Goal: Book appointment/travel/reservation

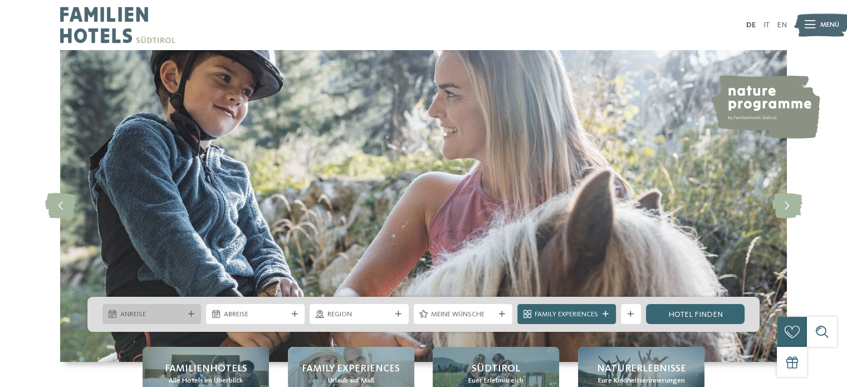
click at [189, 315] on icon at bounding box center [191, 314] width 6 height 6
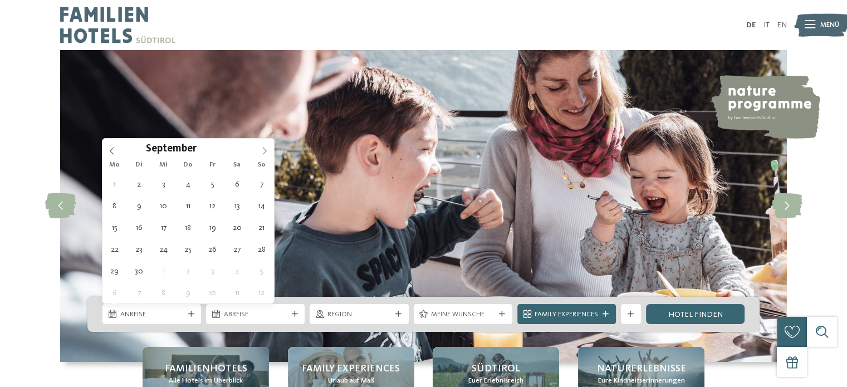
click at [261, 153] on icon at bounding box center [265, 151] width 8 height 8
type div "[DATE]"
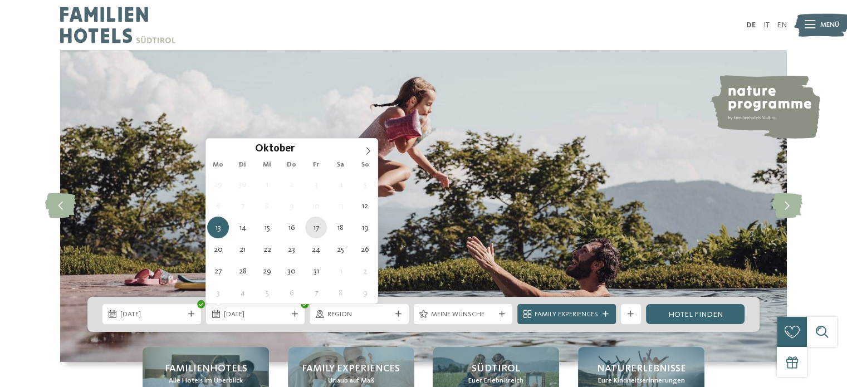
type div "[DATE]"
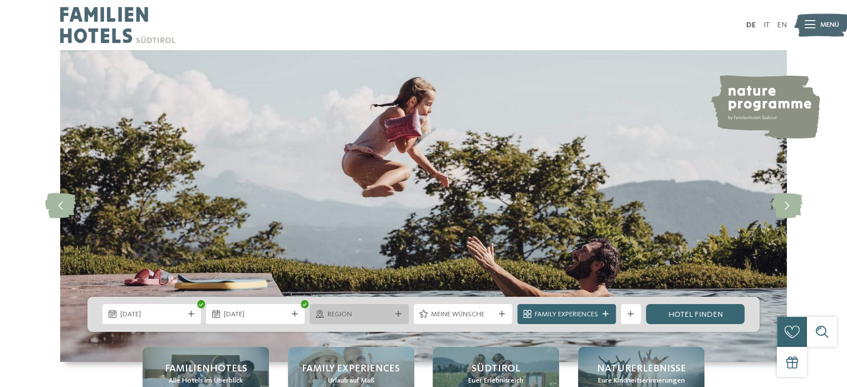
click at [395, 311] on icon at bounding box center [398, 314] width 6 height 6
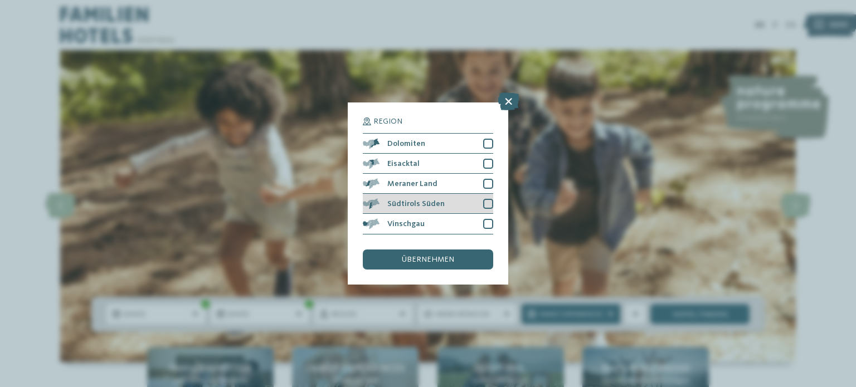
click at [404, 207] on span "Südtirols Süden" at bounding box center [415, 204] width 57 height 8
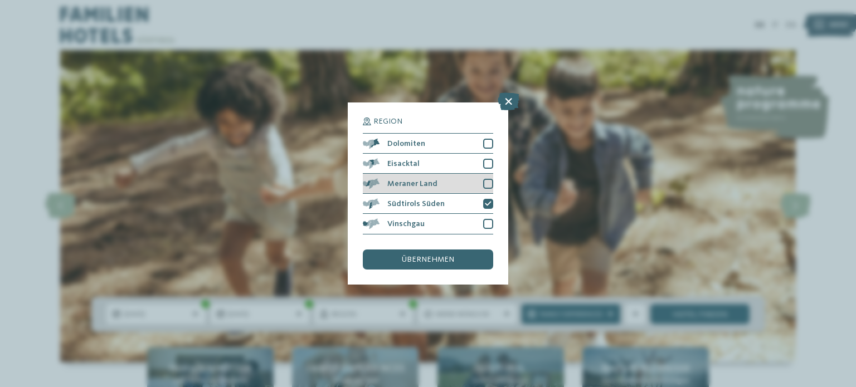
click at [409, 188] on div "Meraner Land" at bounding box center [428, 184] width 130 height 20
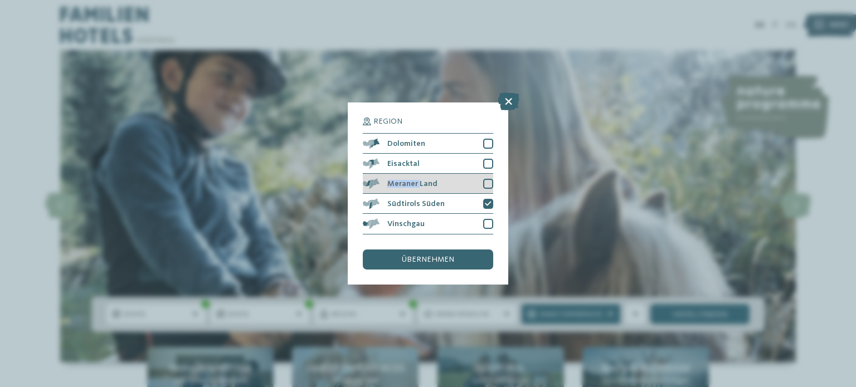
click at [406, 191] on div "Meraner Land" at bounding box center [428, 184] width 130 height 20
click at [422, 262] on span "übernehmen" at bounding box center [428, 260] width 52 height 8
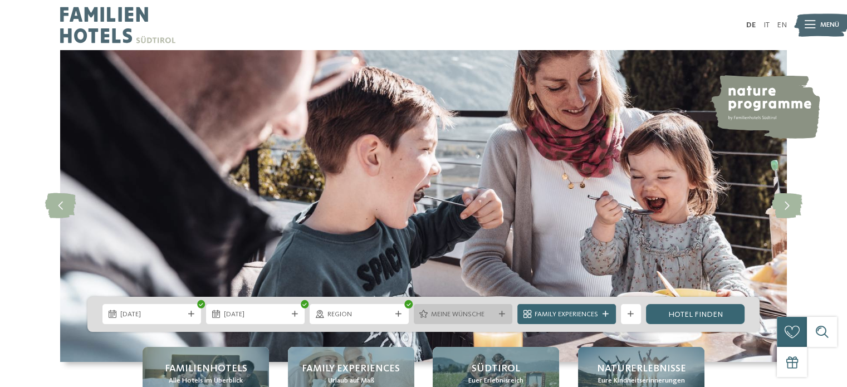
click at [497, 315] on div at bounding box center [502, 314] width 10 height 6
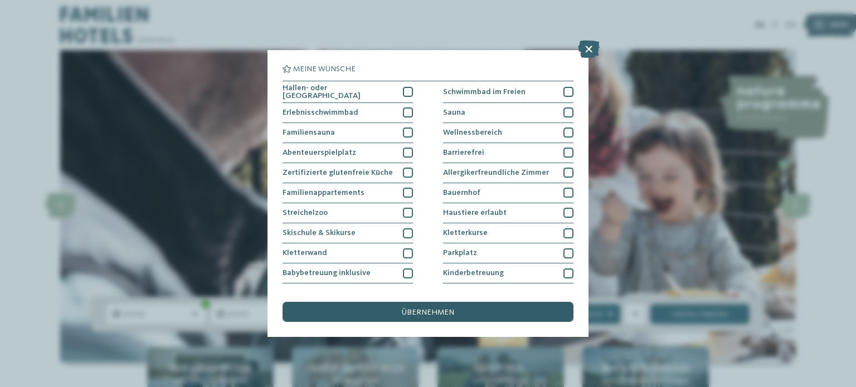
click at [497, 315] on div "übernehmen" at bounding box center [427, 312] width 291 height 20
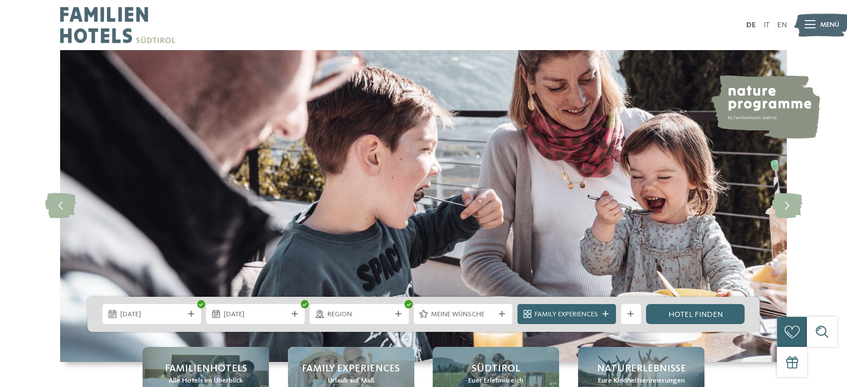
click at [497, 315] on div at bounding box center [502, 314] width 10 height 6
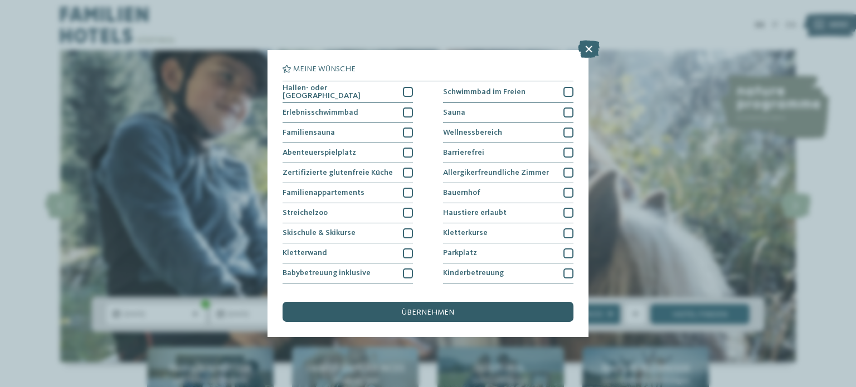
click at [455, 309] on div "übernehmen" at bounding box center [427, 312] width 291 height 20
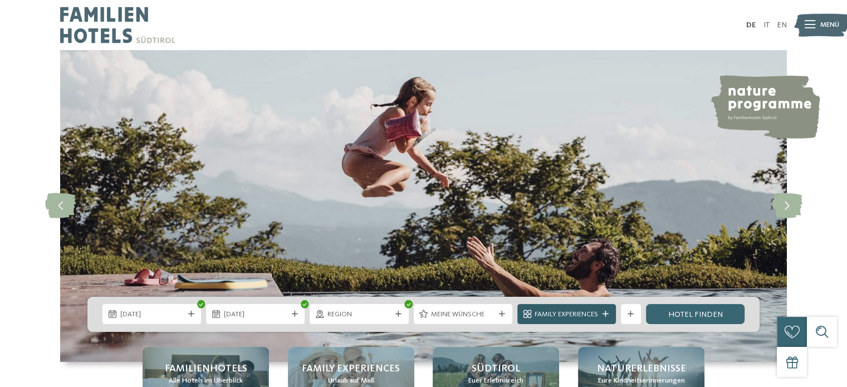
click at [606, 318] on div "Family Experiences" at bounding box center [566, 314] width 99 height 20
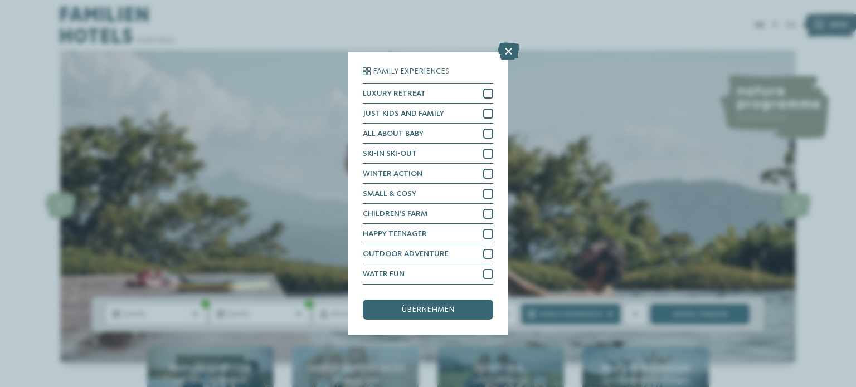
click at [662, 320] on div "Family Experiences LUXURY RETREAT JUST KIDS AND FAMILY" at bounding box center [428, 193] width 856 height 387
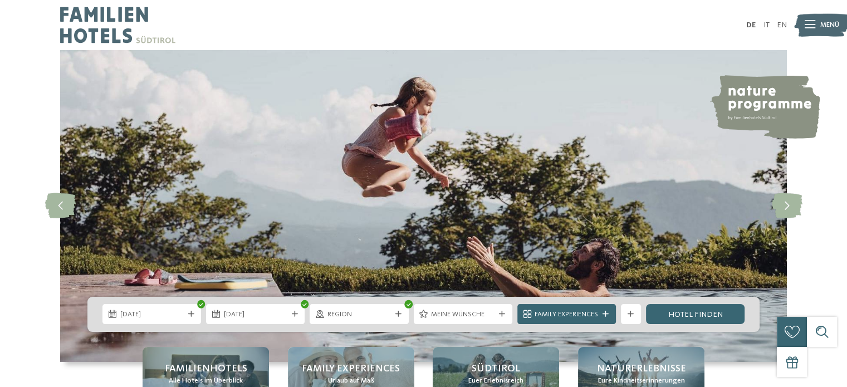
click at [662, 320] on link "Hotel finden" at bounding box center [695, 314] width 99 height 20
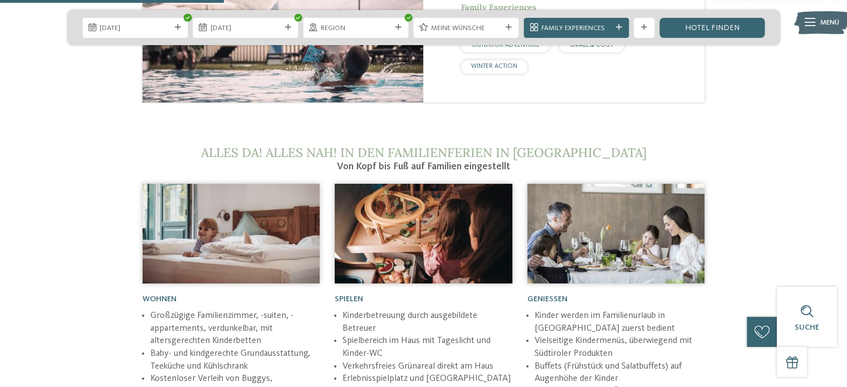
scroll to position [1210, 0]
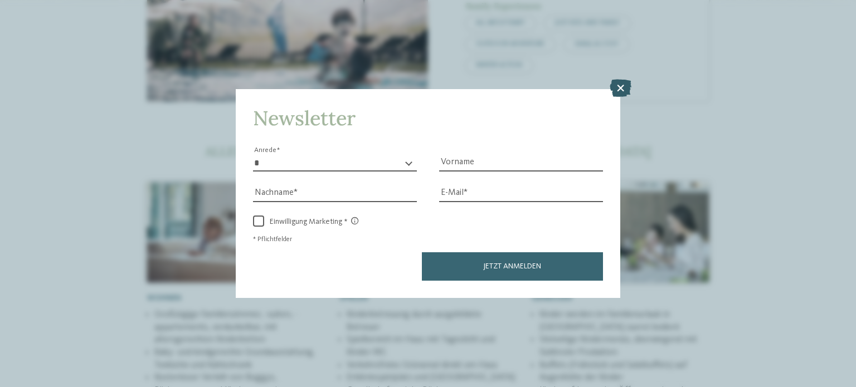
click at [622, 84] on icon at bounding box center [620, 88] width 22 height 18
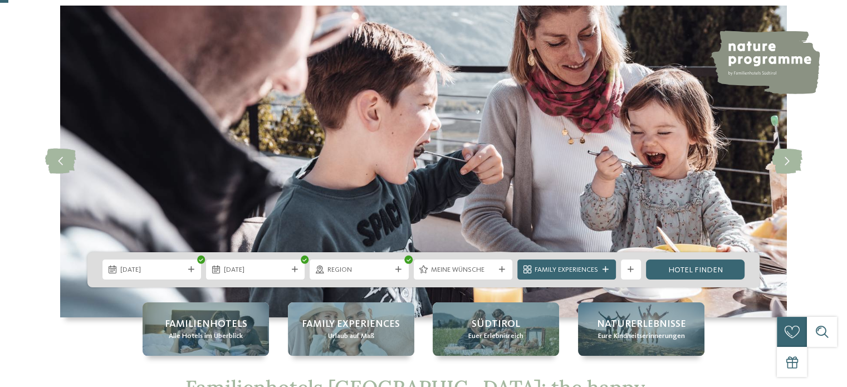
scroll to position [44, 0]
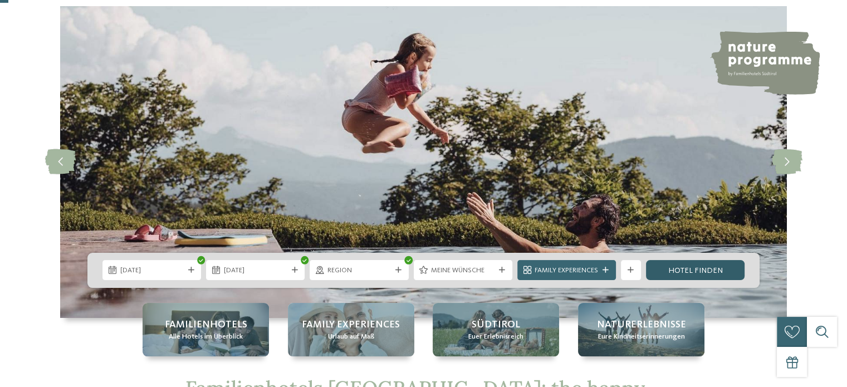
click at [702, 269] on link "Hotel finden" at bounding box center [695, 270] width 99 height 20
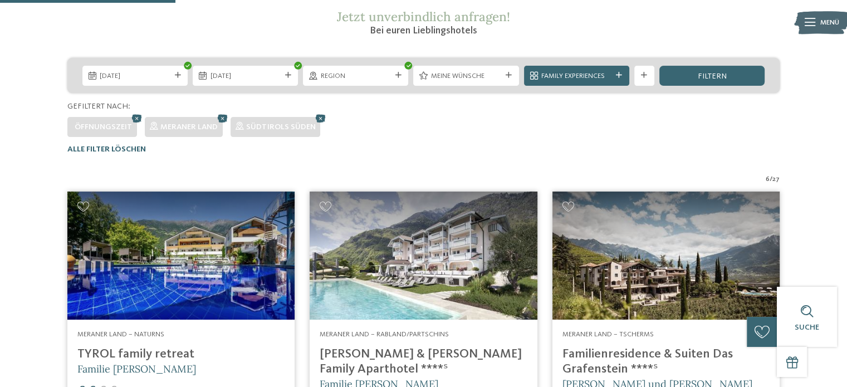
scroll to position [196, 0]
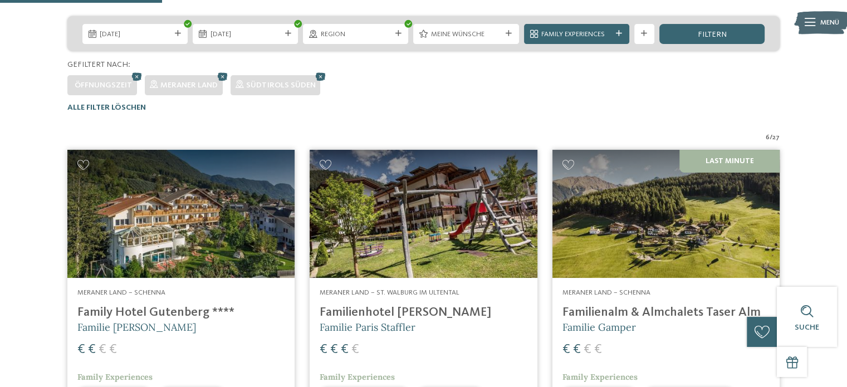
scroll to position [228, 0]
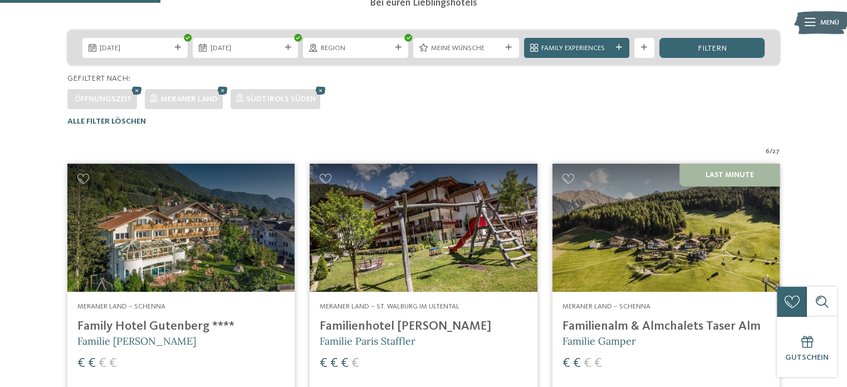
click at [771, 147] on span "/" at bounding box center [771, 152] width 3 height 10
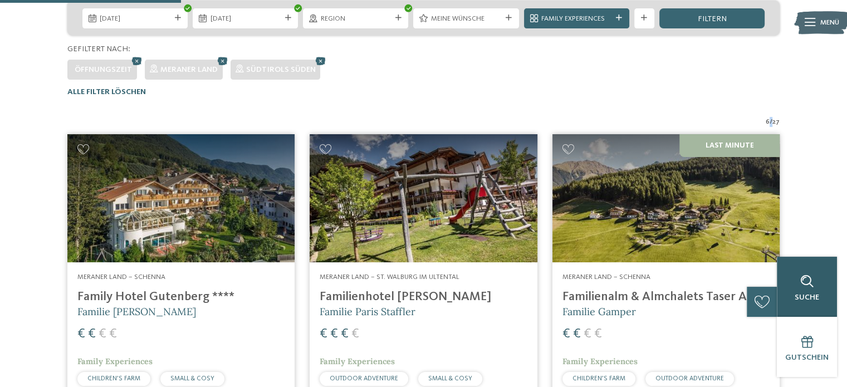
scroll to position [246, 0]
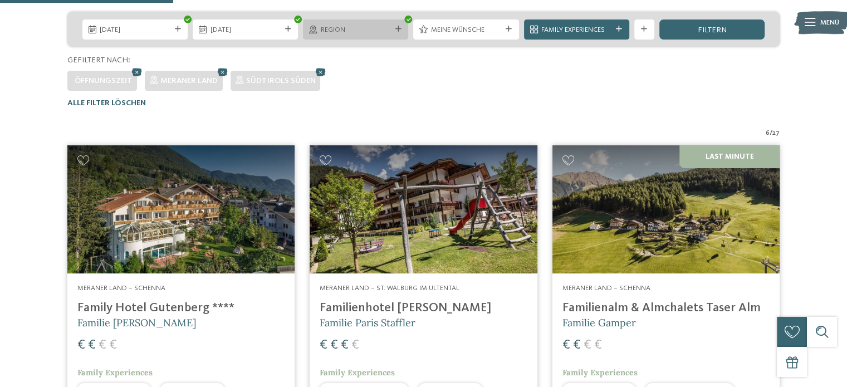
click at [383, 26] on span "Region" at bounding box center [356, 30] width 70 height 10
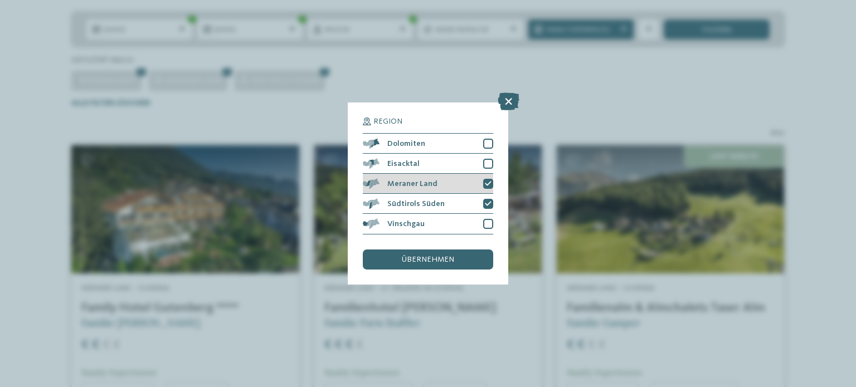
click at [424, 183] on span "Meraner Land" at bounding box center [412, 184] width 50 height 8
click at [429, 262] on span "übernehmen" at bounding box center [428, 260] width 52 height 8
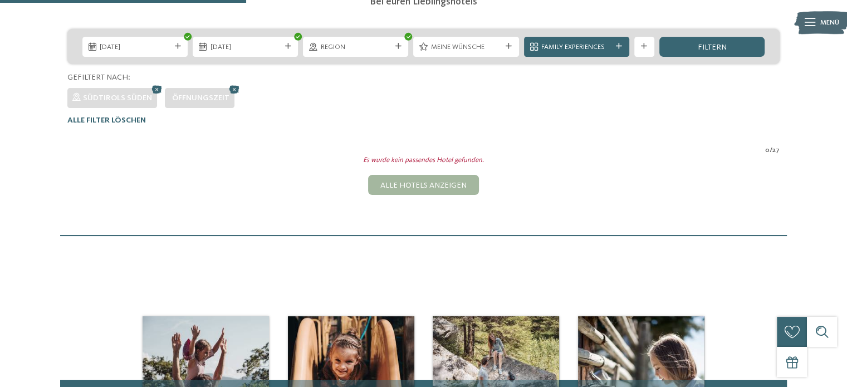
scroll to position [172, 0]
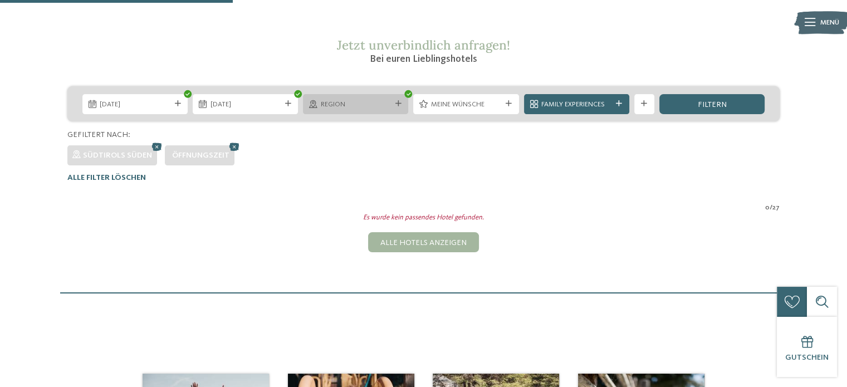
click at [367, 106] on span "Region" at bounding box center [356, 105] width 70 height 10
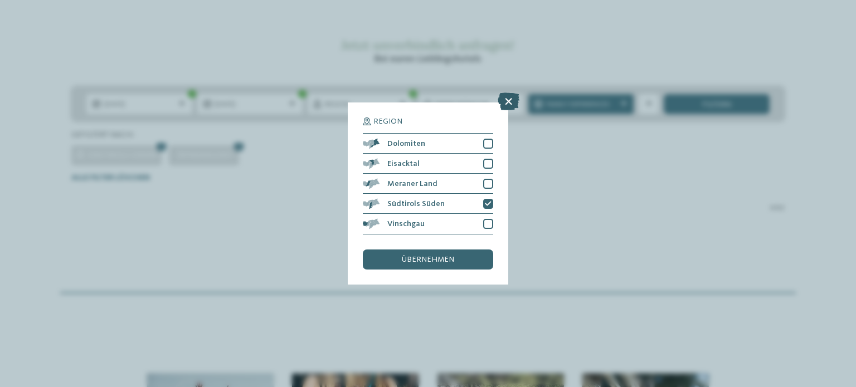
click at [505, 105] on icon at bounding box center [508, 102] width 22 height 18
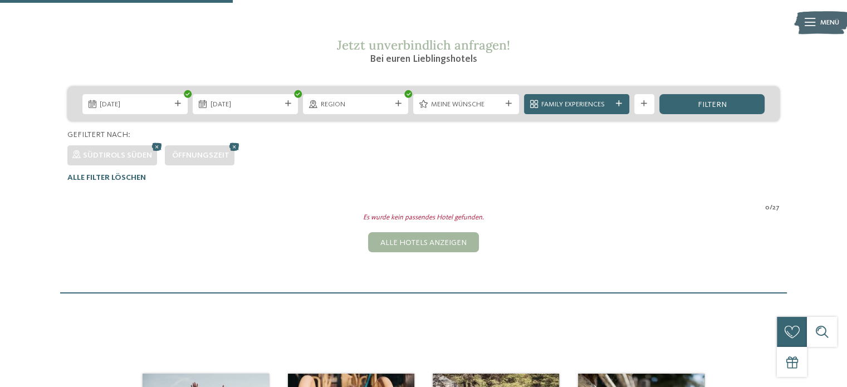
scroll to position [0, 0]
